Goal: Information Seeking & Learning: Learn about a topic

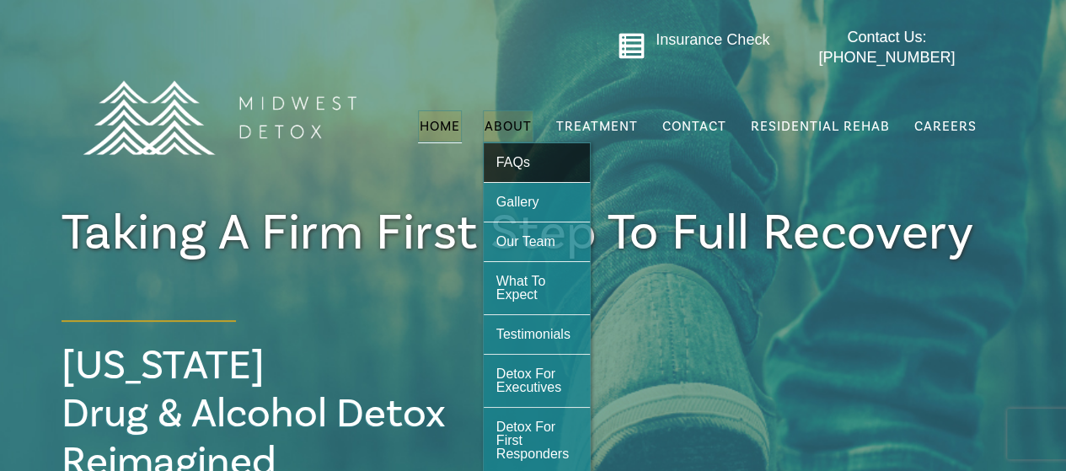
click at [519, 143] on link "FAQs" at bounding box center [537, 162] width 106 height 39
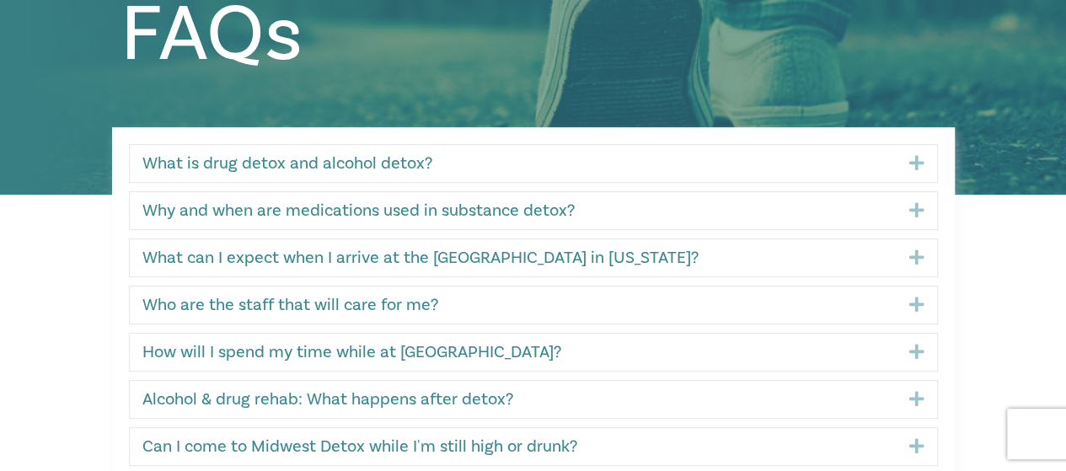
scroll to position [337, 0]
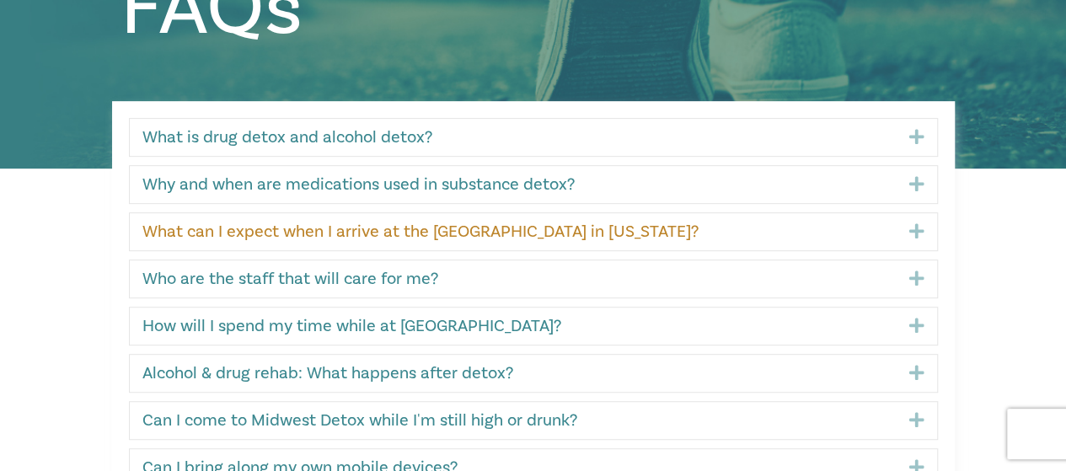
click at [441, 237] on link "What can I expect when I arrive at the detox center in Wisconsin?" at bounding box center [512, 232] width 741 height 20
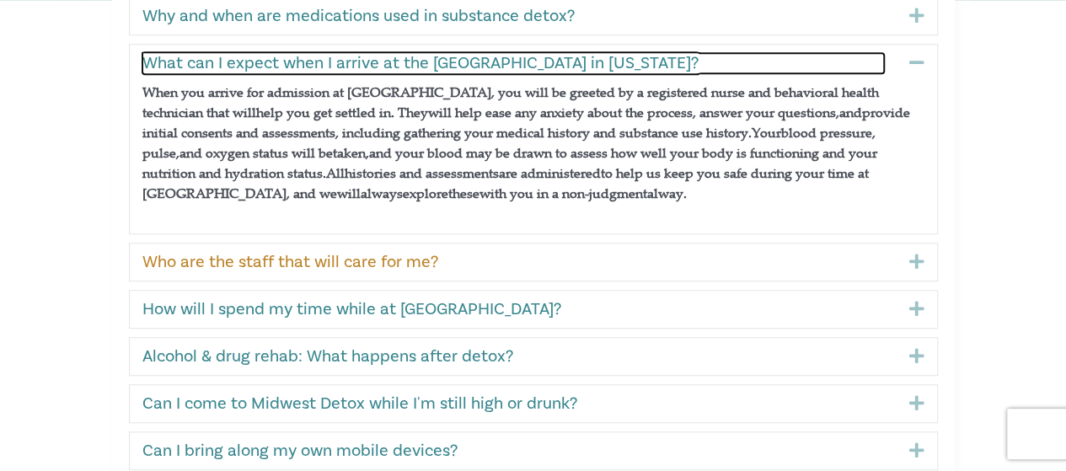
scroll to position [590, 0]
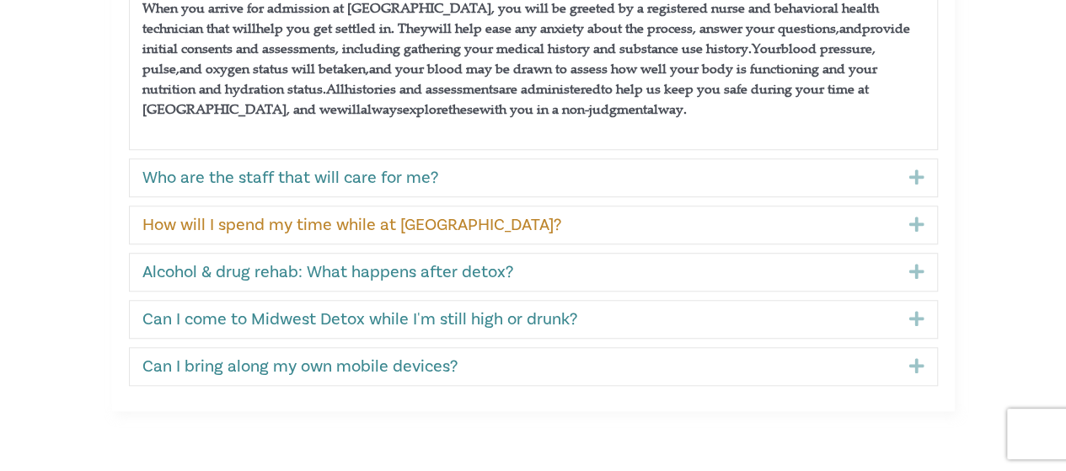
click at [422, 222] on link "How will I spend my time while at Midwest Detox?" at bounding box center [512, 225] width 741 height 20
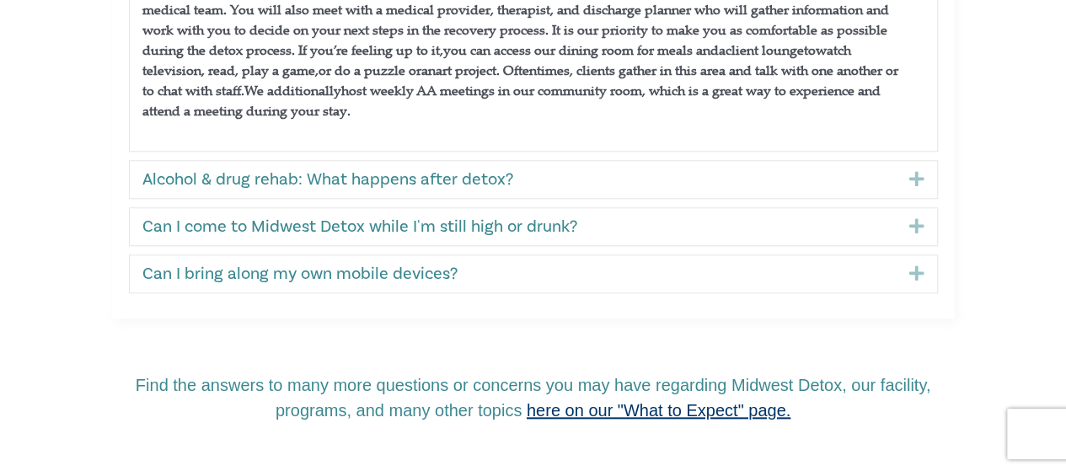
scroll to position [725, 0]
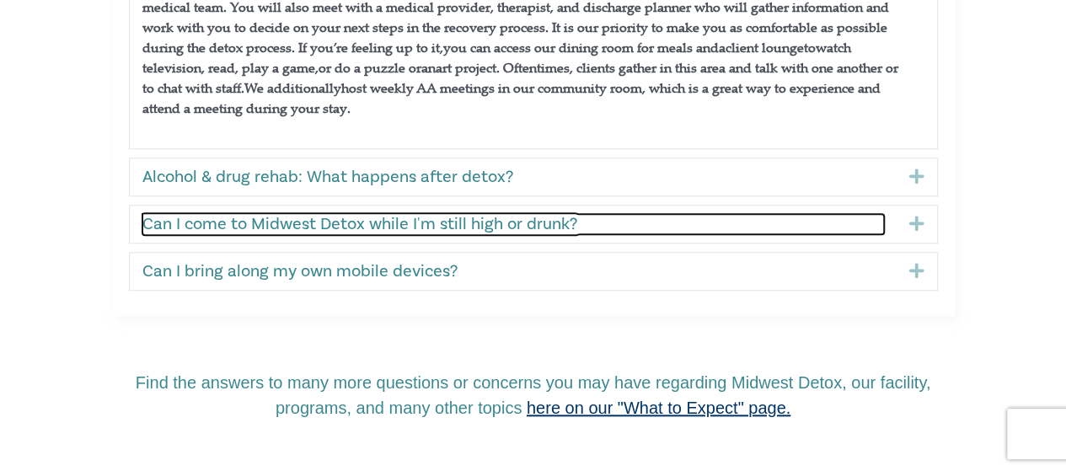
click at [422, 223] on link "Can I come to Midwest Detox while I'm still high or drunk?" at bounding box center [512, 224] width 741 height 20
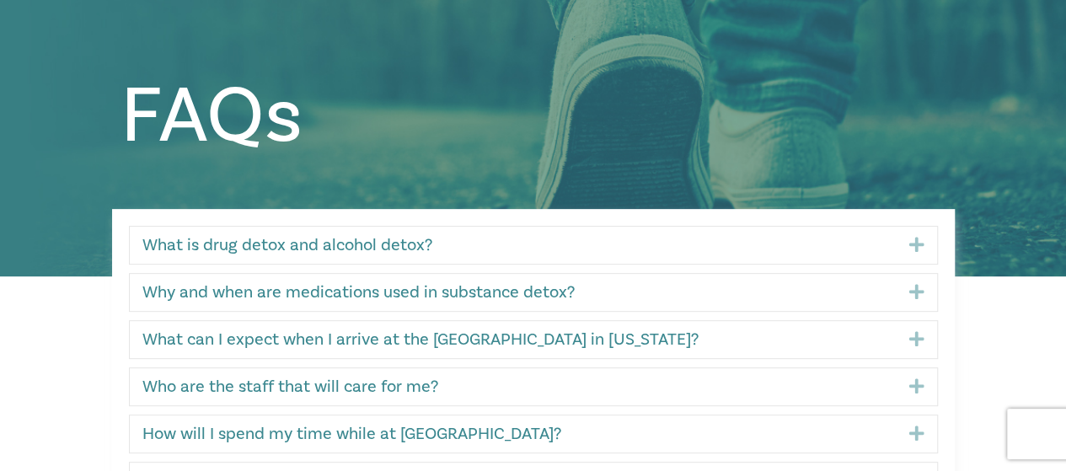
scroll to position [0, 0]
